Goal: Use online tool/utility: Utilize a website feature to perform a specific function

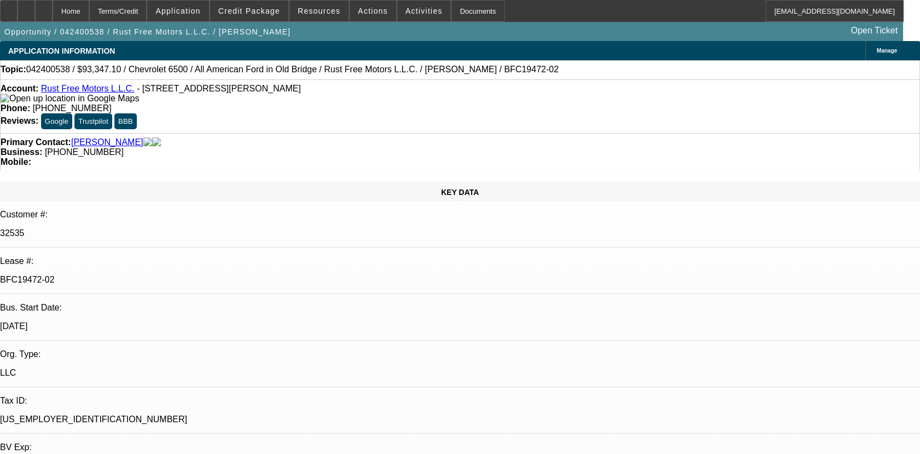
select select "0"
select select "0.1"
select select "0"
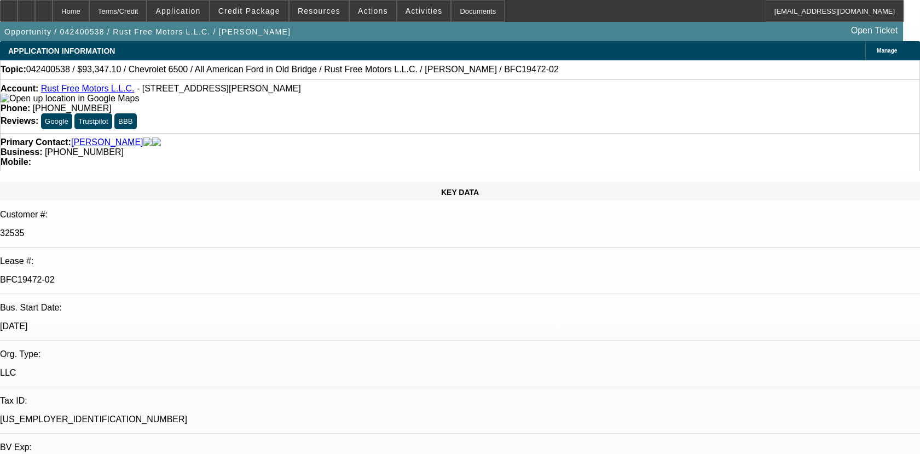
select select "0.1"
select select "0"
select select "0.1"
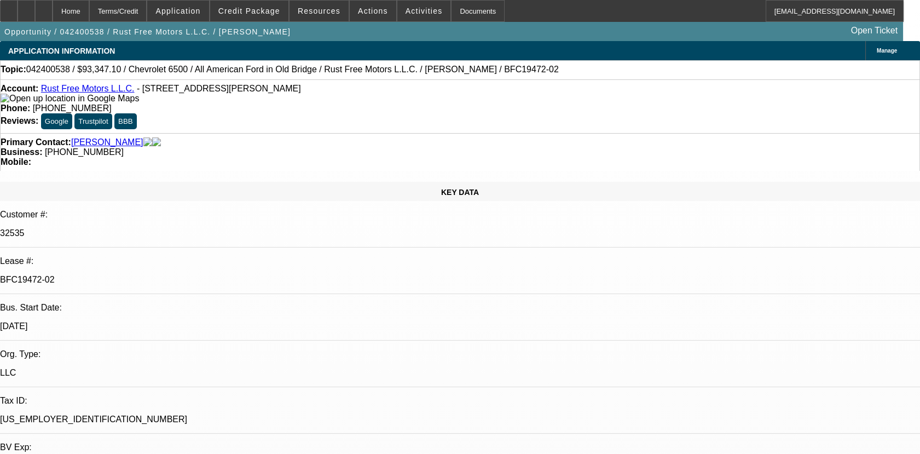
select select "0"
select select "0.1"
select select "1"
select select "2"
select select "4"
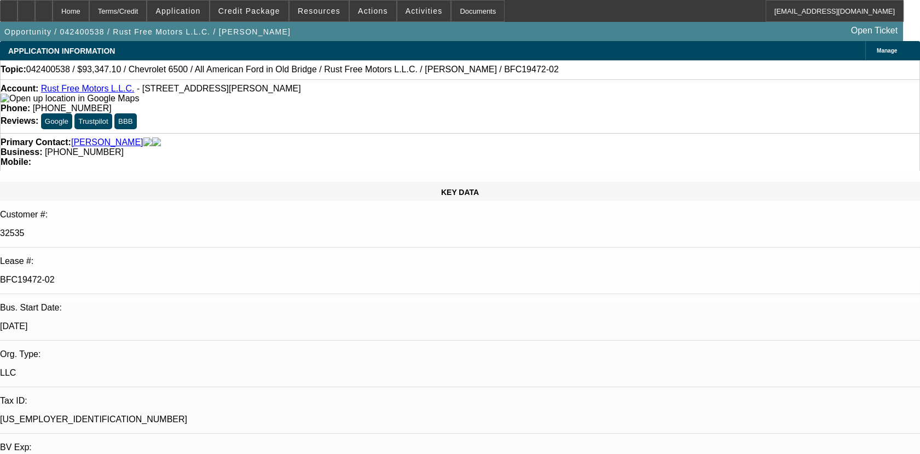
select select "1"
select select "2"
select select "4"
select select "1"
select select "2"
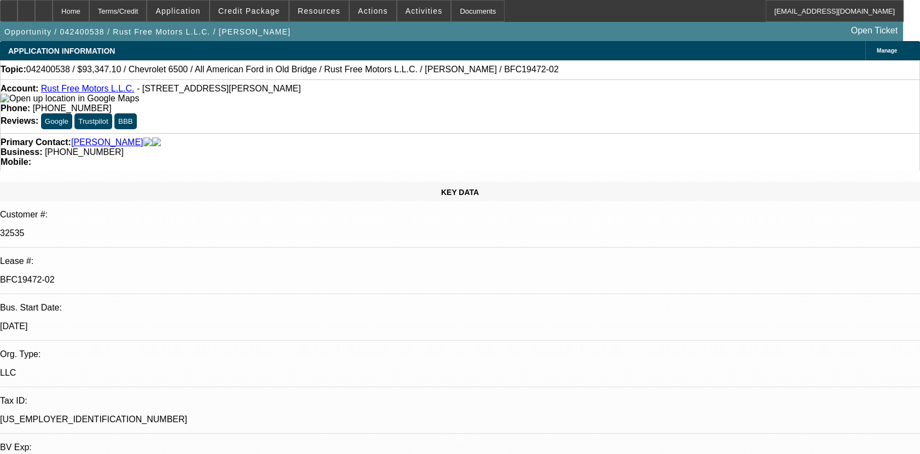
select select "4"
select select "1"
select select "2"
select select "4"
